Goal: Task Accomplishment & Management: Use online tool/utility

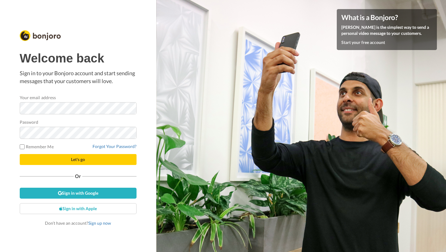
click at [76, 126] on div "Password" at bounding box center [78, 129] width 117 height 20
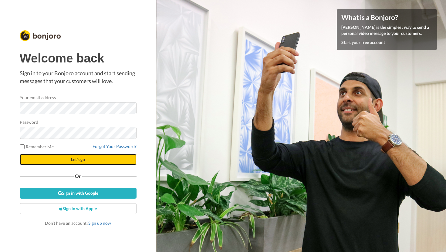
click at [74, 161] on span "Let's go" at bounding box center [78, 159] width 14 height 5
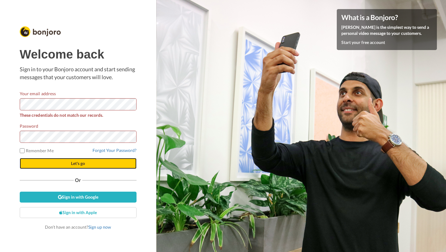
click at [74, 163] on span "Let's go" at bounding box center [78, 163] width 14 height 5
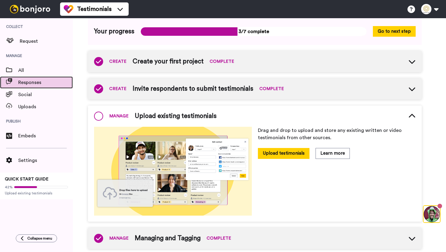
click at [31, 81] on span "Responses" at bounding box center [45, 82] width 55 height 7
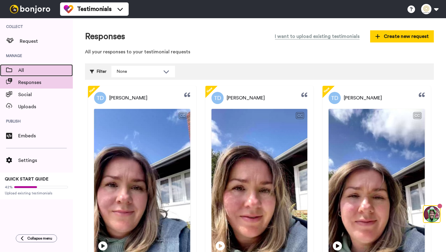
click at [50, 67] on span "All" at bounding box center [45, 70] width 55 height 7
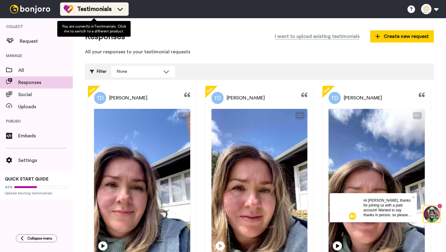
click at [121, 12] on icon at bounding box center [120, 9] width 10 height 6
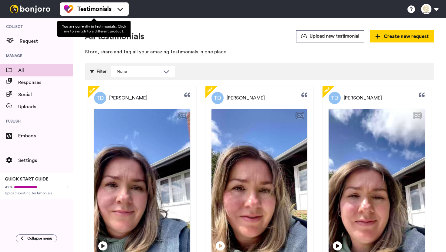
click at [114, 2] on ul "Testimonials" at bounding box center [94, 9] width 69 height 18
click at [114, 8] on div "Testimonials" at bounding box center [94, 9] width 61 height 10
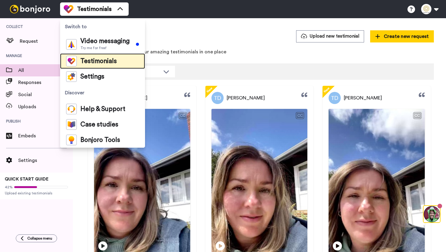
click at [103, 58] on span "Testimonials" at bounding box center [98, 61] width 36 height 6
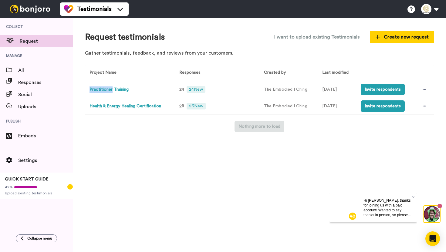
click at [109, 90] on button "Practitioner Training" at bounding box center [109, 90] width 39 height 6
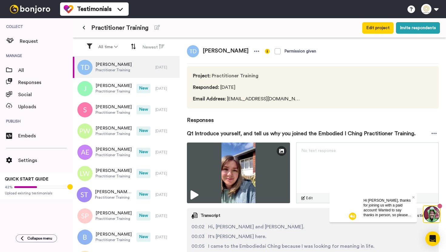
scroll to position [7, 0]
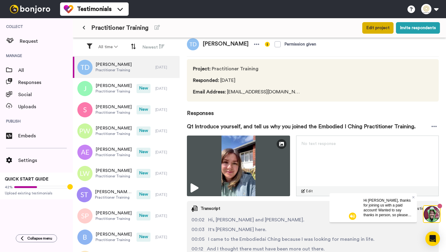
click at [376, 31] on button "Edit project" at bounding box center [377, 28] width 31 height 12
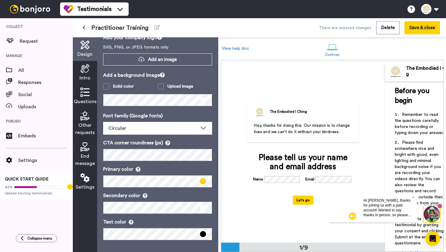
scroll to position [25, 0]
click at [86, 70] on icon at bounding box center [84, 68] width 9 height 9
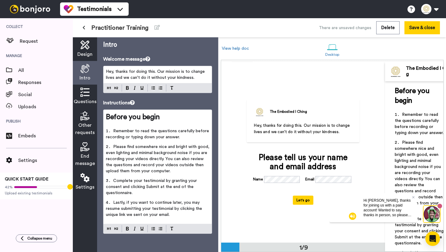
scroll to position [0, 0]
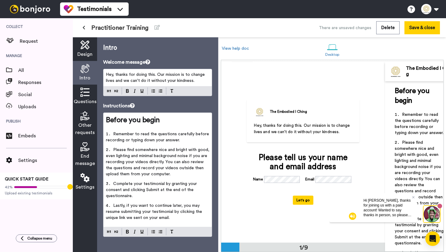
click at [147, 79] on span "Hey, thanks for doing this. Our mission is to change lives and we can't do it w…" at bounding box center [156, 78] width 100 height 10
copy span "Hey, thanks for doing this. Our mission is to change lives and we can't do it w…"
click at [85, 93] on icon at bounding box center [84, 92] width 9 height 9
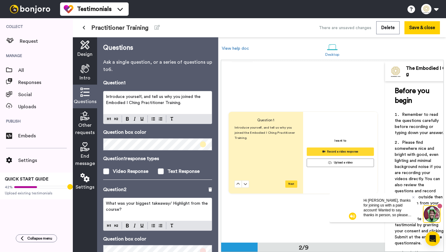
scroll to position [181, 0]
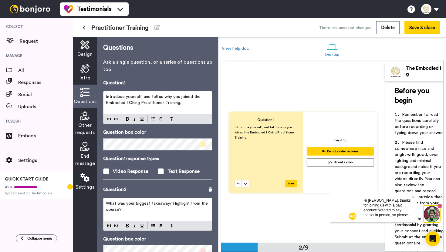
click at [141, 102] on span "Introduce yourself, and tell us why you joined the Embodied I Ching Practitione…" at bounding box center [154, 100] width 96 height 10
copy span "Introduce yourself, and tell us why you joined the Embodied I Ching Practitione…"
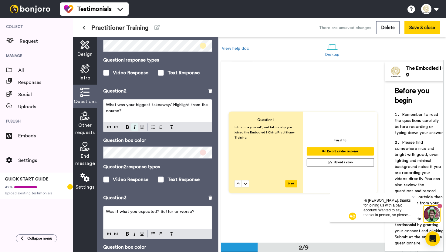
scroll to position [102, 0]
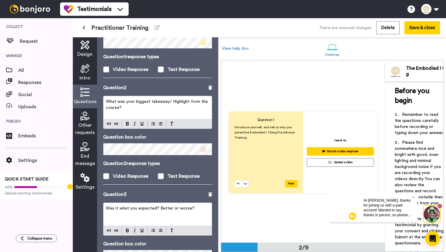
click at [132, 107] on p "What was your biggest takeaway/ Highlight from the course?" at bounding box center [158, 105] width 104 height 12
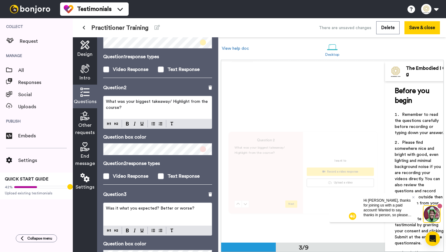
click at [132, 107] on p "What was your biggest takeaway/ Highlight from the course?" at bounding box center [158, 105] width 104 height 12
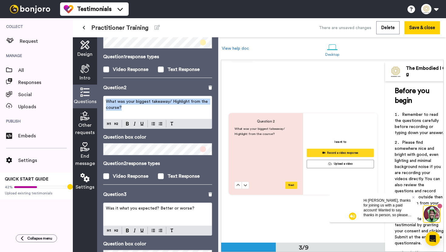
click at [132, 107] on p "What was your biggest takeaway/ Highlight from the course?" at bounding box center [158, 105] width 104 height 12
copy span "What was your biggest takeaway/ Highlight from the course?"
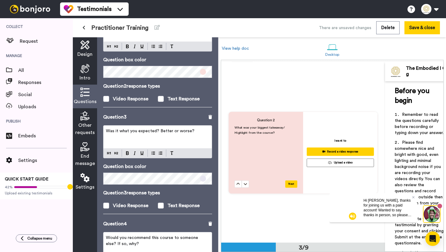
scroll to position [201, 0]
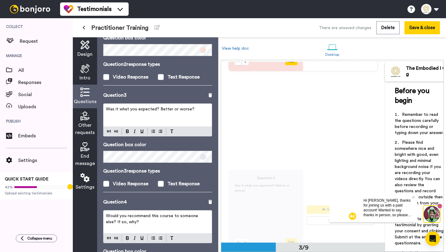
click at [164, 116] on div "Was it what you expected? Better or worse?" at bounding box center [158, 115] width 108 height 23
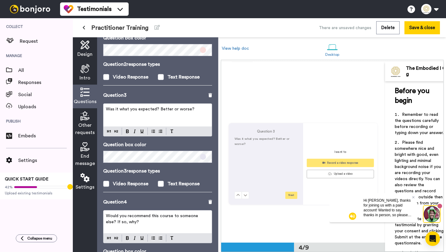
click at [164, 116] on div "Was it what you expected? Better or worse?" at bounding box center [158, 115] width 108 height 23
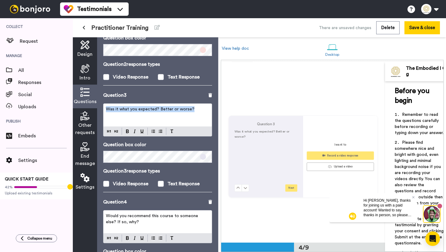
click at [164, 116] on div "Was it what you expected? Better or worse?" at bounding box center [158, 115] width 108 height 23
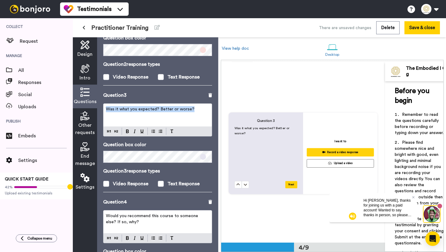
scroll to position [541, 0]
copy span "Was it what you expected? Better or worse?"
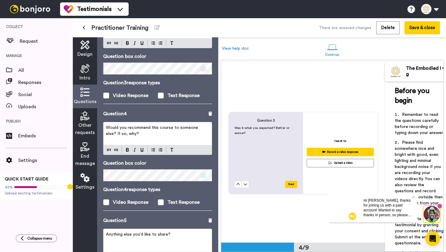
scroll to position [328, 0]
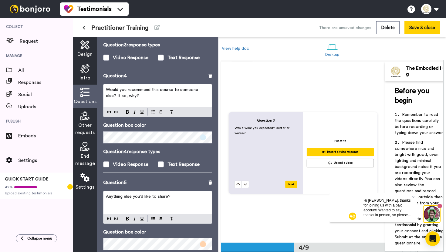
click at [145, 91] on span "Would you recommend this course to someone else? If so, why?" at bounding box center [153, 93] width 94 height 10
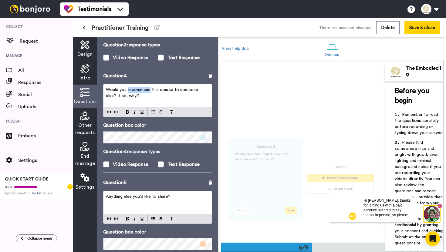
click at [145, 91] on span "Would you recommend this course to someone else? If so, why?" at bounding box center [153, 93] width 94 height 10
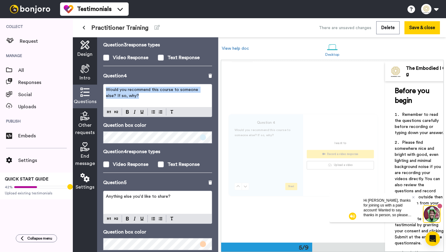
click at [145, 91] on span "Would you recommend this course to someone else? If so, why?" at bounding box center [153, 93] width 94 height 10
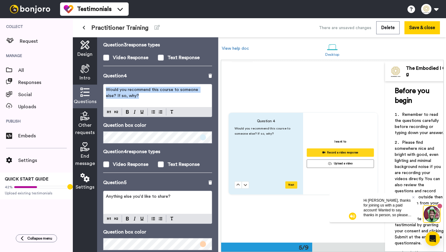
scroll to position [722, 0]
copy span "Would you recommend this course to someone else? If so, why?"
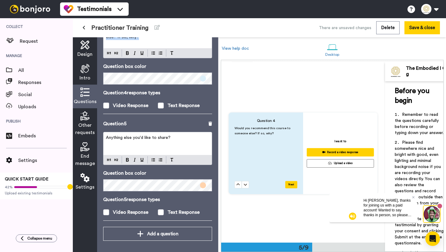
scroll to position [387, 0]
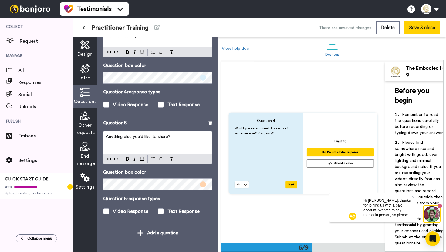
click at [164, 138] on span "Anything else you'd like to share?" at bounding box center [138, 137] width 65 height 4
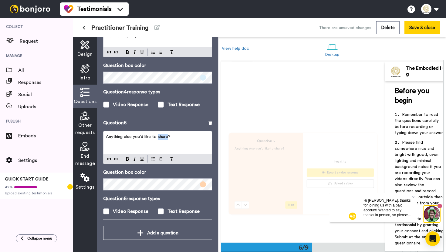
click at [164, 138] on span "Anything else you'd like to share?" at bounding box center [138, 137] width 65 height 4
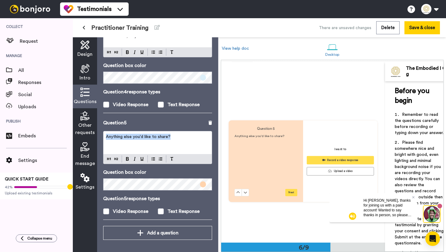
click at [164, 138] on span "Anything else you'd like to share?" at bounding box center [138, 137] width 65 height 4
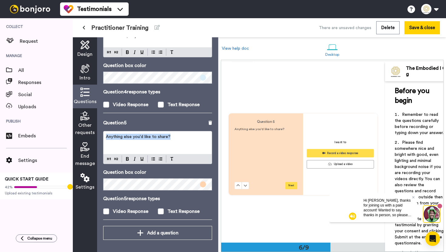
scroll to position [902, 0]
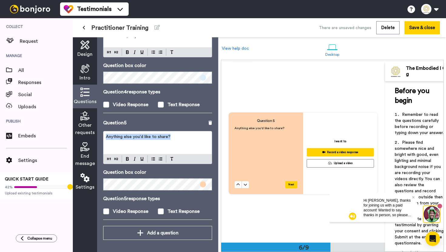
copy span "Anything else you'd like to share?"
click at [87, 124] on span "Other requests" at bounding box center [84, 129] width 19 height 15
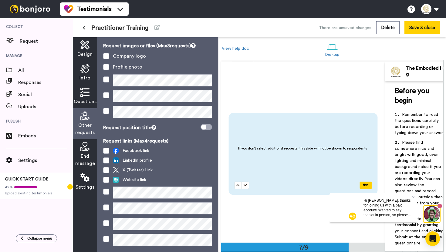
scroll to position [60, 0]
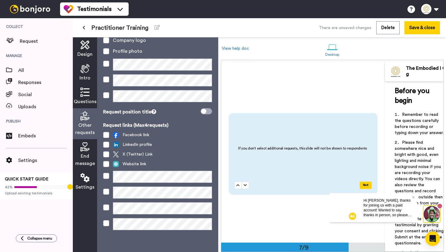
click at [87, 149] on icon at bounding box center [84, 146] width 9 height 9
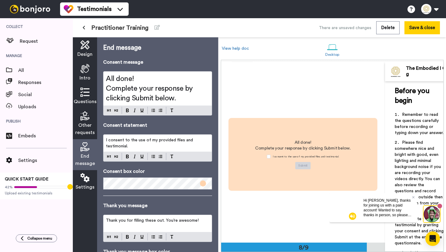
scroll to position [1263, 0]
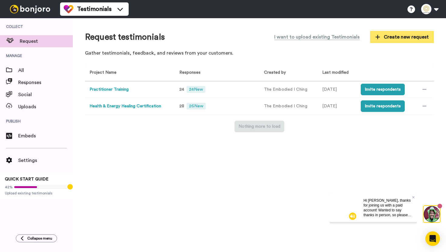
click at [396, 37] on span "Create new request" at bounding box center [402, 36] width 53 height 7
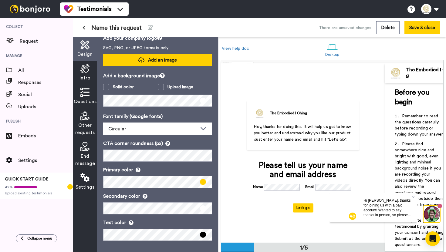
scroll to position [25, 0]
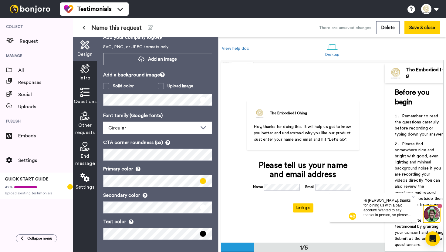
click at [88, 73] on div "Intro" at bounding box center [85, 73] width 24 height 24
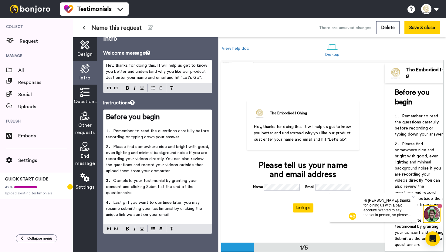
scroll to position [0, 0]
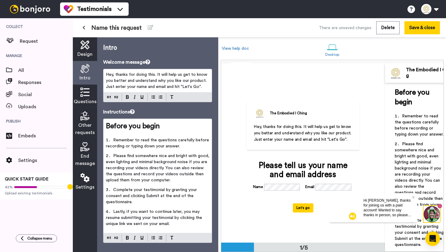
click at [117, 75] on span "Hey, thanks for doing this. It will help us get to know you better and understa…" at bounding box center [157, 81] width 103 height 16
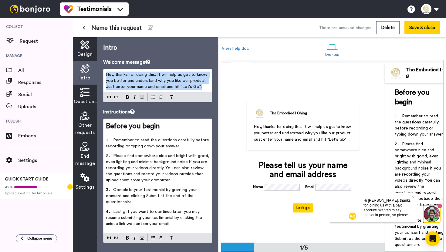
copy span "Hey, thanks for doing this. It will help us get to know you better and understa…"
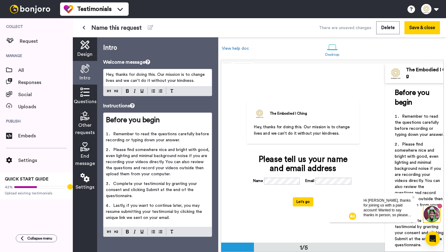
scroll to position [3, 0]
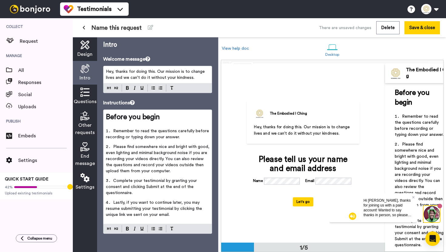
click at [85, 99] on span "Questions" at bounding box center [85, 101] width 23 height 7
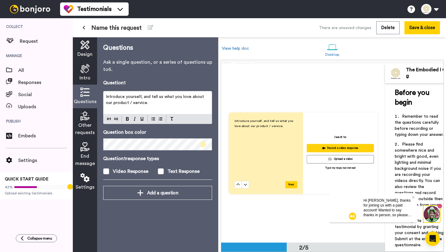
scroll to position [179, 0]
click at [132, 100] on span "Introduce yourself, and tell us what you love about our product / service." at bounding box center [155, 100] width 99 height 10
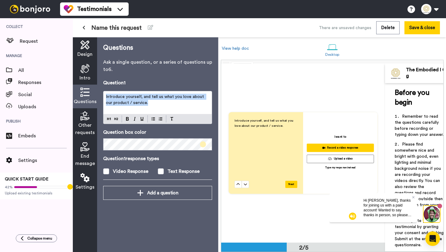
click at [132, 100] on span "Introduce yourself, and tell us what you love about our product / service." at bounding box center [155, 100] width 99 height 10
click at [155, 104] on span "Introduce yourself, and tell us why you joined the Embodied I Ching Practitione…" at bounding box center [154, 100] width 96 height 10
click at [164, 172] on span at bounding box center [161, 171] width 6 height 6
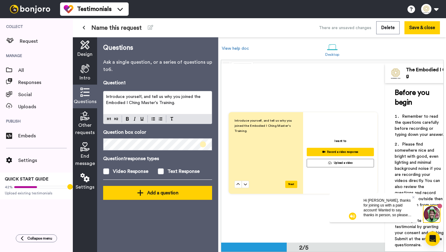
click at [163, 192] on div "Add a question" at bounding box center [157, 192] width 99 height 7
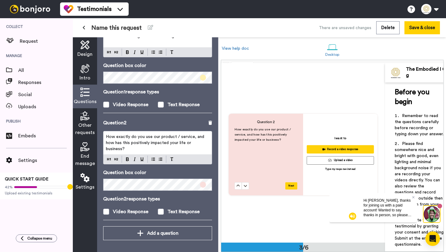
scroll to position [358, 0]
click at [119, 144] on span "How exactly do you use our product / service, and how has this positively impac…" at bounding box center [156, 143] width 100 height 16
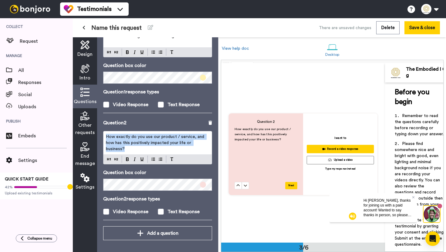
click at [119, 144] on span "How exactly do you use our product / service, and how has this positively impac…" at bounding box center [156, 143] width 100 height 16
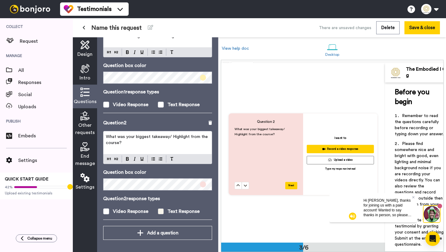
click at [163, 211] on span at bounding box center [161, 212] width 6 height 6
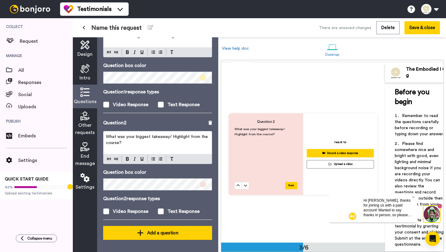
click at [162, 230] on div "Add a question" at bounding box center [157, 233] width 99 height 7
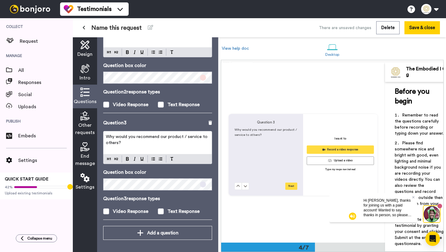
scroll to position [539, 0]
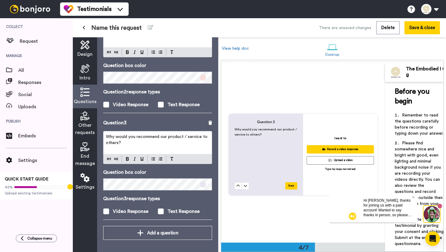
click at [140, 138] on span "Why would you recommend our product / service to others?" at bounding box center [157, 140] width 103 height 10
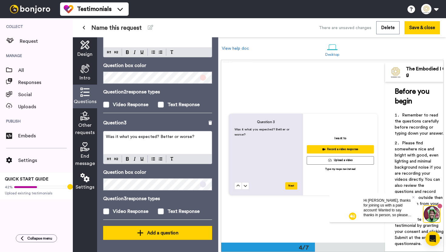
click at [146, 235] on div "Add a question" at bounding box center [157, 233] width 99 height 7
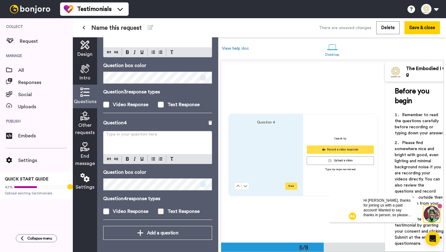
scroll to position [720, 0]
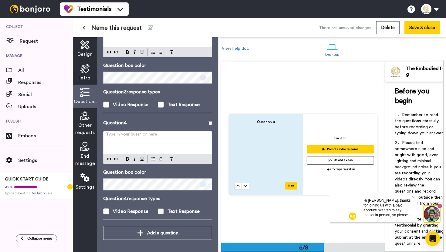
click at [160, 213] on span at bounding box center [161, 212] width 6 height 6
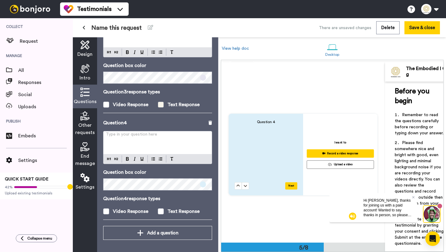
click at [162, 104] on span at bounding box center [161, 105] width 6 height 6
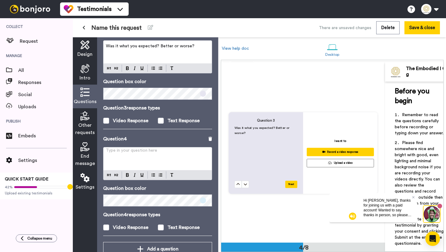
scroll to position [276, 0]
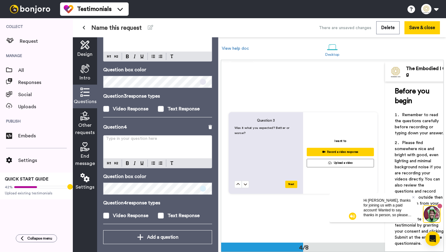
click at [142, 153] on div "Type in your question here ﻿" at bounding box center [158, 147] width 108 height 23
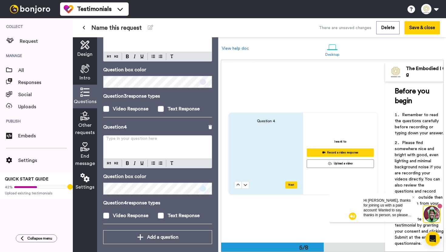
scroll to position [721, 0]
click at [139, 146] on div "Type in your question here ﻿" at bounding box center [158, 147] width 108 height 23
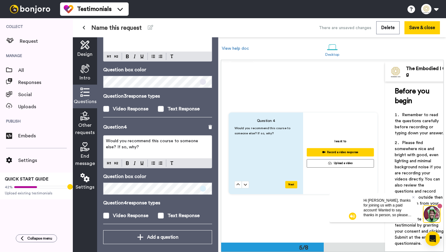
scroll to position [281, 0]
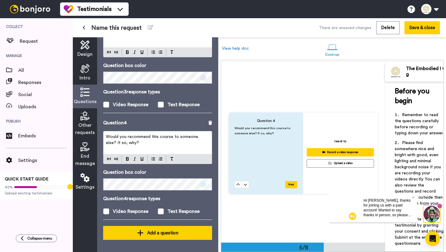
click at [147, 230] on div "Add a question" at bounding box center [157, 233] width 99 height 7
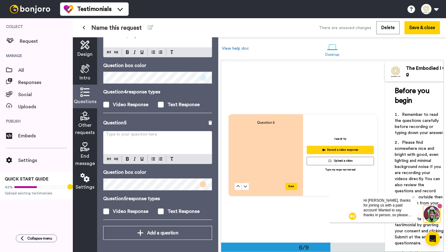
scroll to position [901, 0]
click at [125, 141] on div "Type in your question here ﻿" at bounding box center [158, 142] width 108 height 23
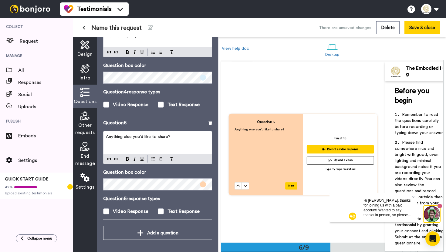
click at [88, 122] on span "Other requests" at bounding box center [84, 129] width 19 height 15
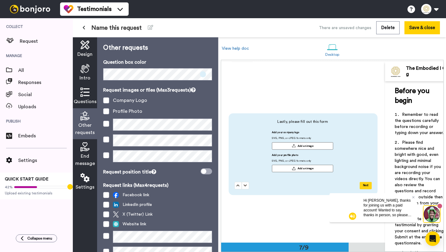
scroll to position [1083, 0]
click at [107, 104] on div "Request images or files (Max 3 requests) Company Logo Profile Photo" at bounding box center [157, 127] width 109 height 80
click at [107, 111] on span at bounding box center [106, 111] width 6 height 6
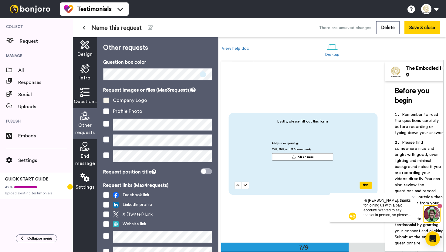
click at [106, 103] on span at bounding box center [106, 100] width 6 height 6
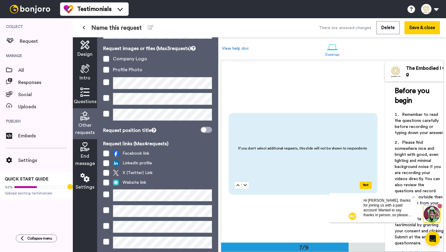
scroll to position [60, 0]
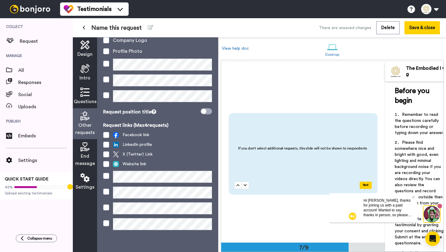
click at [87, 152] on div "End message" at bounding box center [85, 154] width 24 height 31
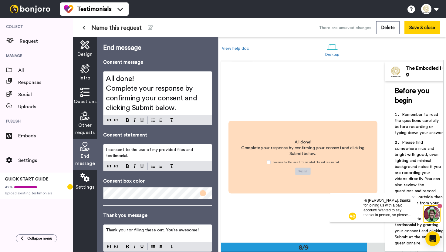
scroll to position [1263, 0]
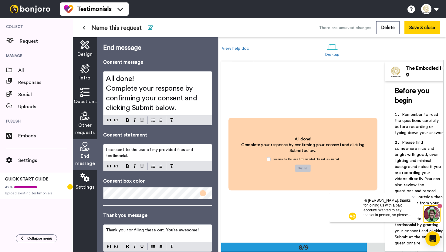
click at [148, 28] on icon at bounding box center [150, 27] width 5 height 5
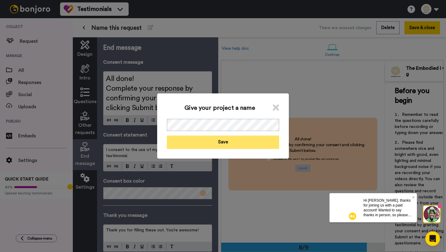
click at [202, 148] on button "Save" at bounding box center [223, 142] width 112 height 13
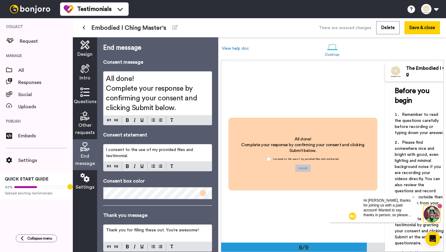
click at [90, 88] on div "Questions" at bounding box center [85, 97] width 24 height 24
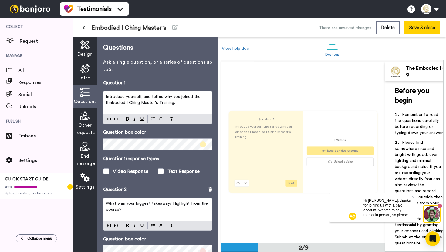
scroll to position [181, 0]
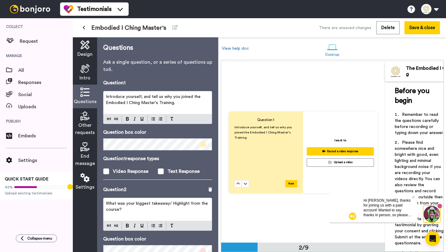
click at [189, 104] on p "Introduce yourself, and tell us why you joined the Embodied I Ching Master's Tr…" at bounding box center [158, 100] width 104 height 12
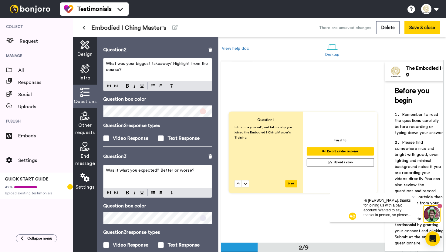
scroll to position [0, 0]
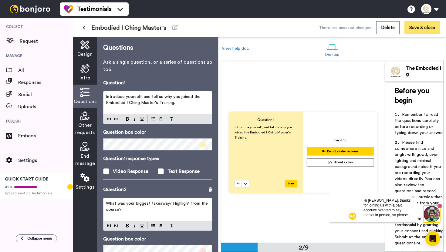
click at [426, 31] on button "Save & close" at bounding box center [423, 27] width 36 height 13
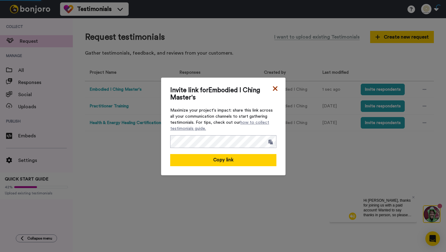
click at [275, 87] on icon at bounding box center [275, 88] width 6 height 7
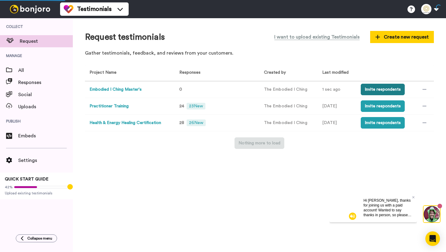
click at [373, 89] on button "Invite respondents" at bounding box center [383, 90] width 44 height 12
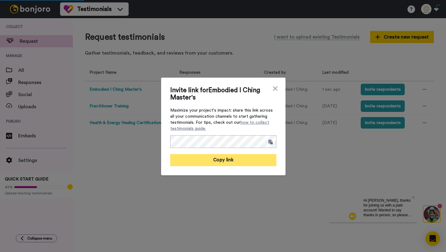
click at [231, 159] on button "Copy link" at bounding box center [223, 160] width 106 height 12
